Goal: Information Seeking & Learning: Check status

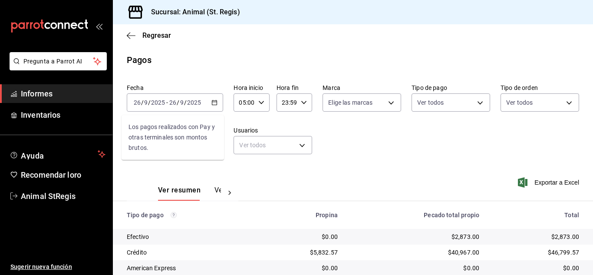
scroll to position [109, 0]
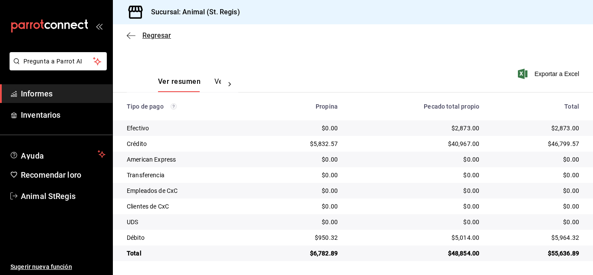
click at [151, 34] on font "Regresar" at bounding box center [156, 35] width 29 height 8
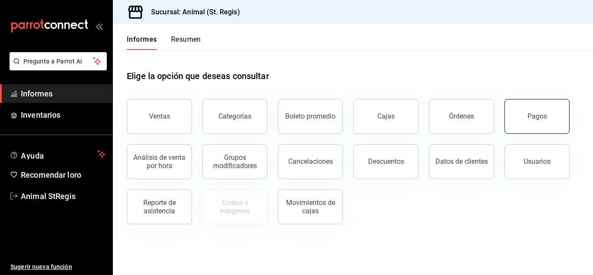
click at [531, 122] on button "Pagos" at bounding box center [537, 116] width 65 height 35
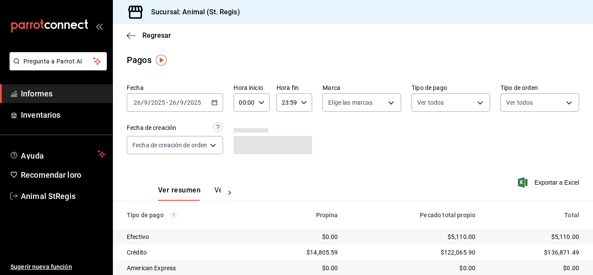
click at [260, 102] on \(Stroke\) "button" at bounding box center [261, 102] width 5 height 3
click at [242, 166] on font "02" at bounding box center [243, 166] width 7 height 7
type input "02:00"
click at [247, 166] on font "07" at bounding box center [243, 166] width 7 height 7
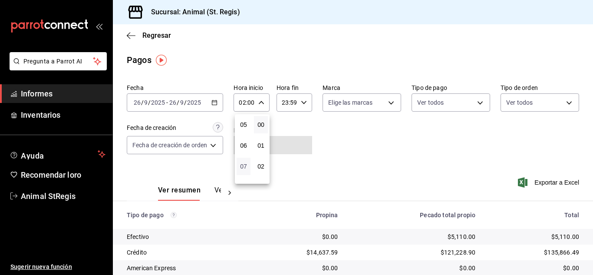
type input "07:00"
drag, startPoint x: 294, startPoint y: 161, endPoint x: 299, endPoint y: 162, distance: 5.7
click at [299, 162] on div at bounding box center [296, 137] width 593 height 275
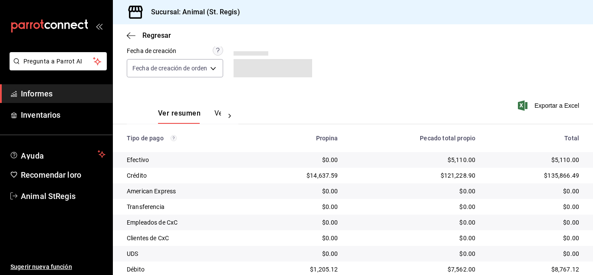
scroll to position [109, 0]
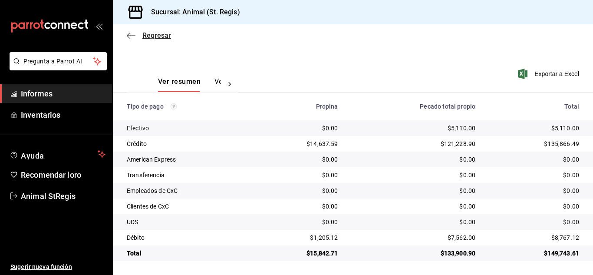
click at [165, 32] on font "Regresar" at bounding box center [156, 35] width 29 height 8
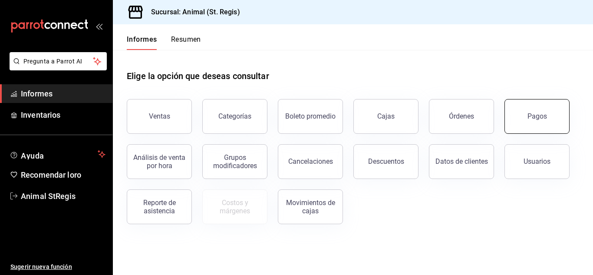
click at [530, 115] on font "Pagos" at bounding box center [538, 116] width 20 height 8
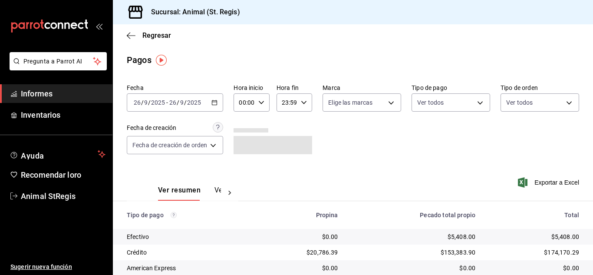
click at [260, 101] on icon "button" at bounding box center [261, 102] width 6 height 6
click at [246, 167] on font "02" at bounding box center [243, 166] width 7 height 7
type input "02:00"
click at [248, 161] on button "06" at bounding box center [244, 162] width 14 height 17
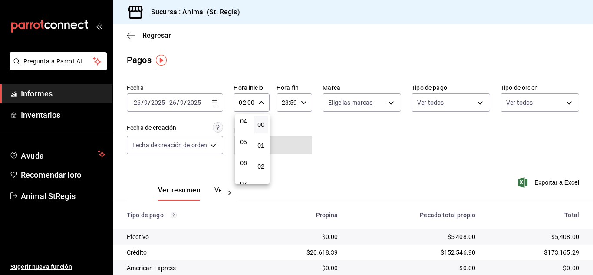
type input "06:00"
drag, startPoint x: 346, startPoint y: 139, endPoint x: 341, endPoint y: 139, distance: 5.3
click at [345, 139] on div at bounding box center [296, 137] width 593 height 275
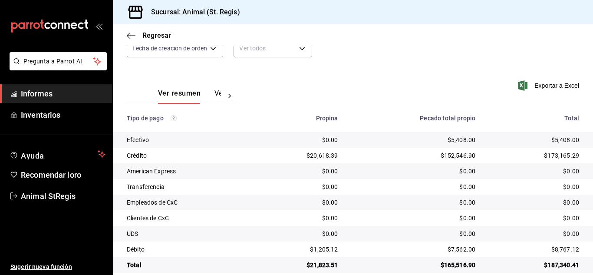
scroll to position [109, 0]
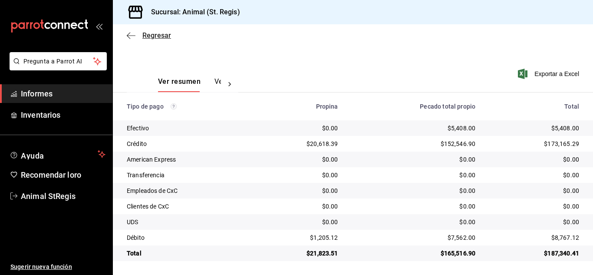
click at [157, 36] on font "Regresar" at bounding box center [156, 35] width 29 height 8
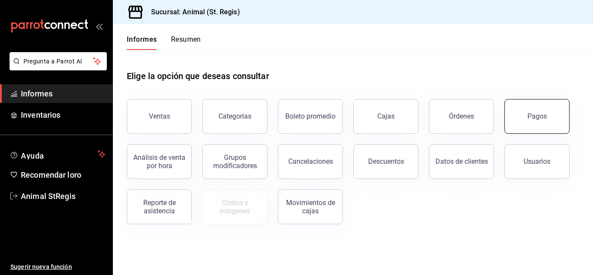
click at [533, 108] on button "Pagos" at bounding box center [537, 116] width 65 height 35
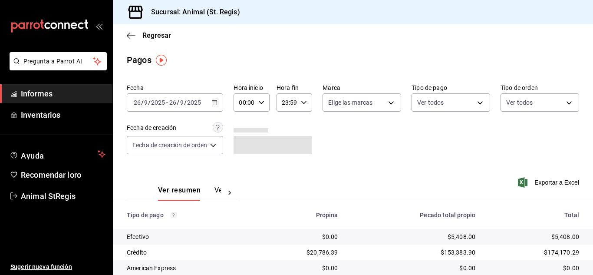
click at [264, 103] on icon "button" at bounding box center [261, 102] width 6 height 6
click at [243, 165] on font "02" at bounding box center [243, 166] width 7 height 7
type input "02:00"
click at [527, 133] on div at bounding box center [296, 137] width 593 height 275
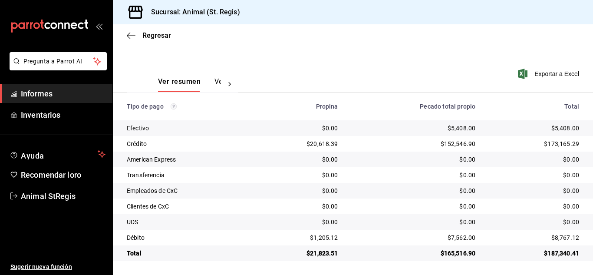
scroll to position [109, 0]
